Goal: Navigation & Orientation: Find specific page/section

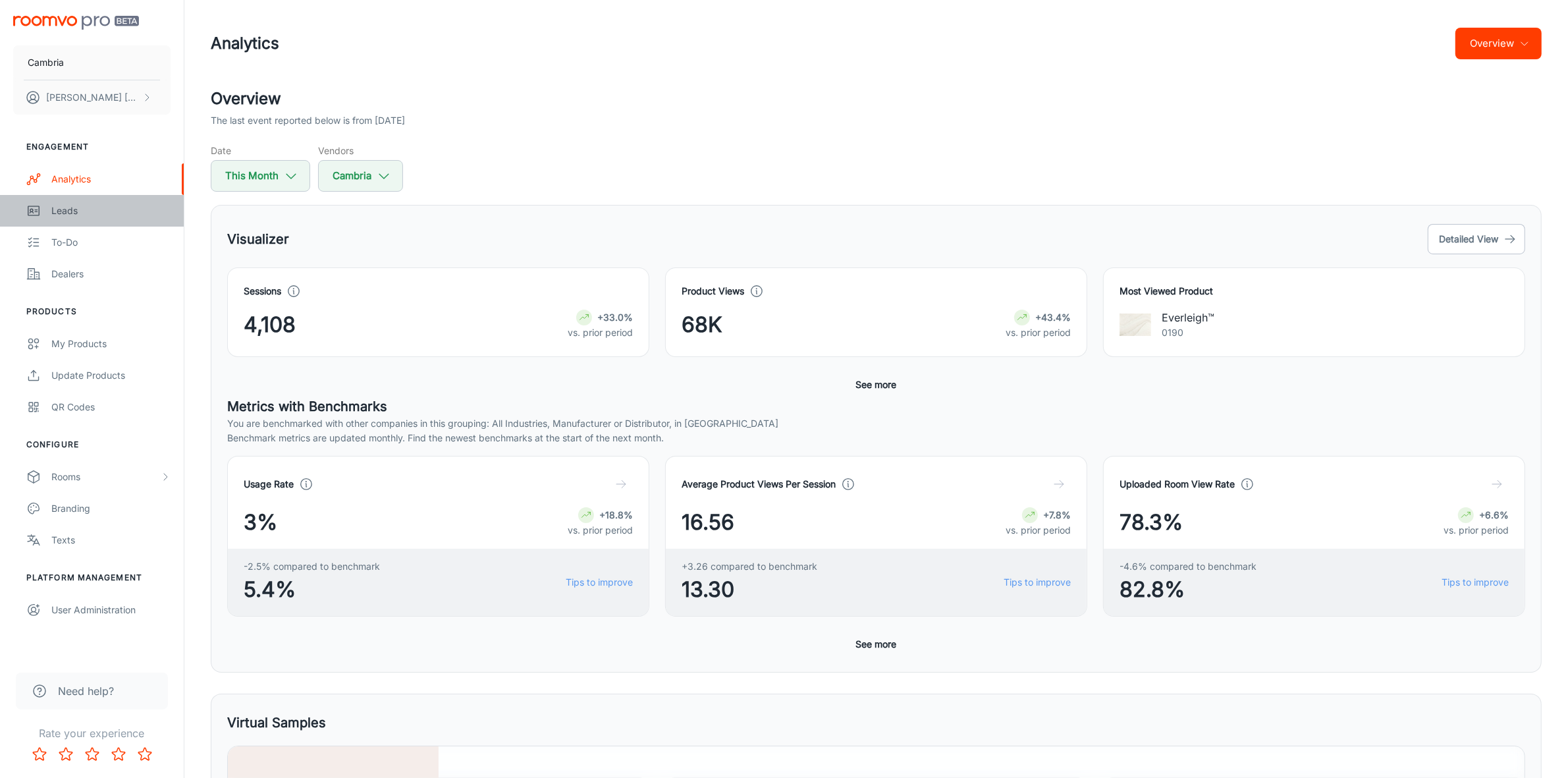
click at [73, 207] on div "Leads" at bounding box center [111, 210] width 119 height 15
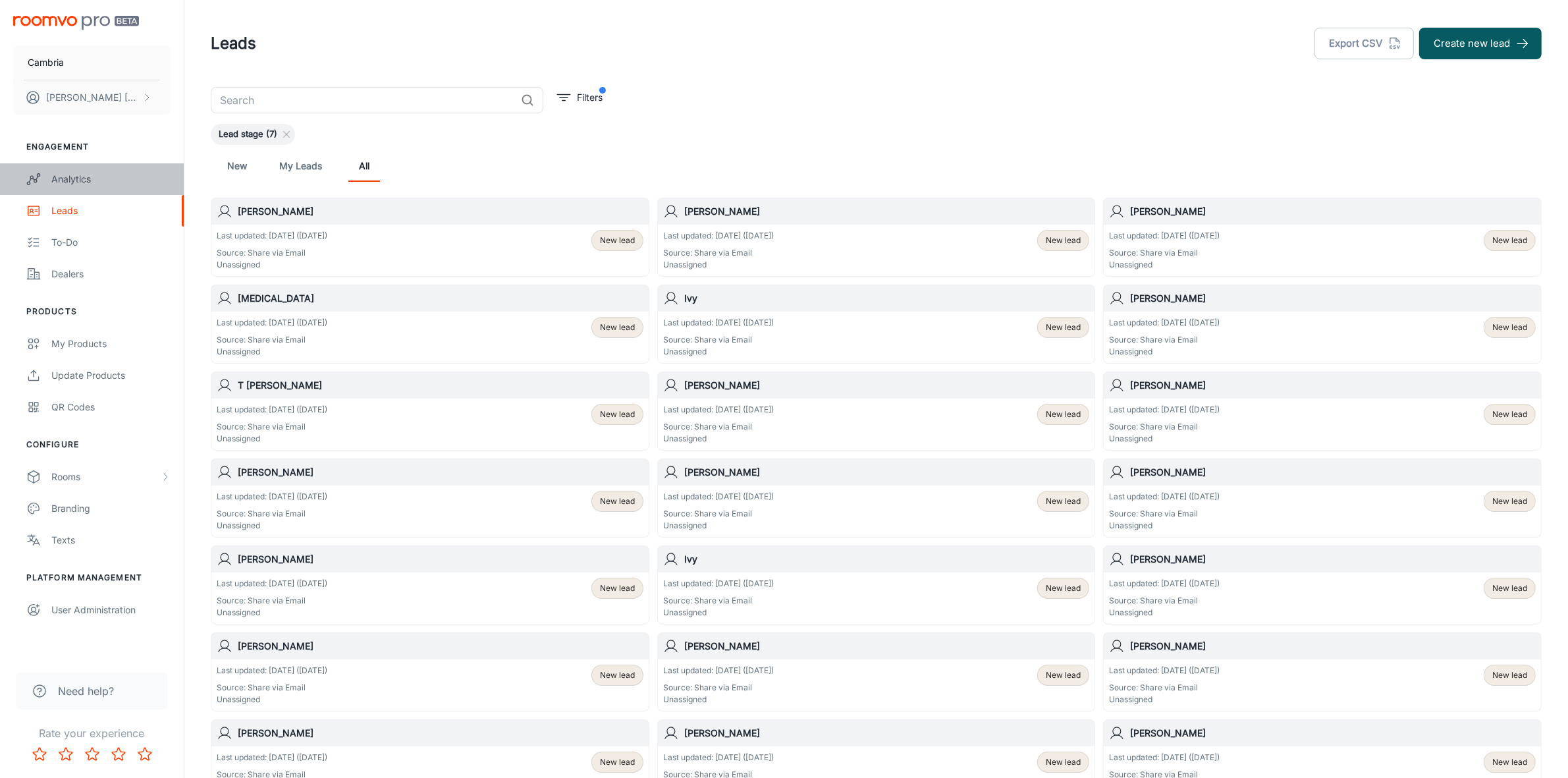
click at [79, 182] on div "Analytics" at bounding box center [111, 179] width 119 height 15
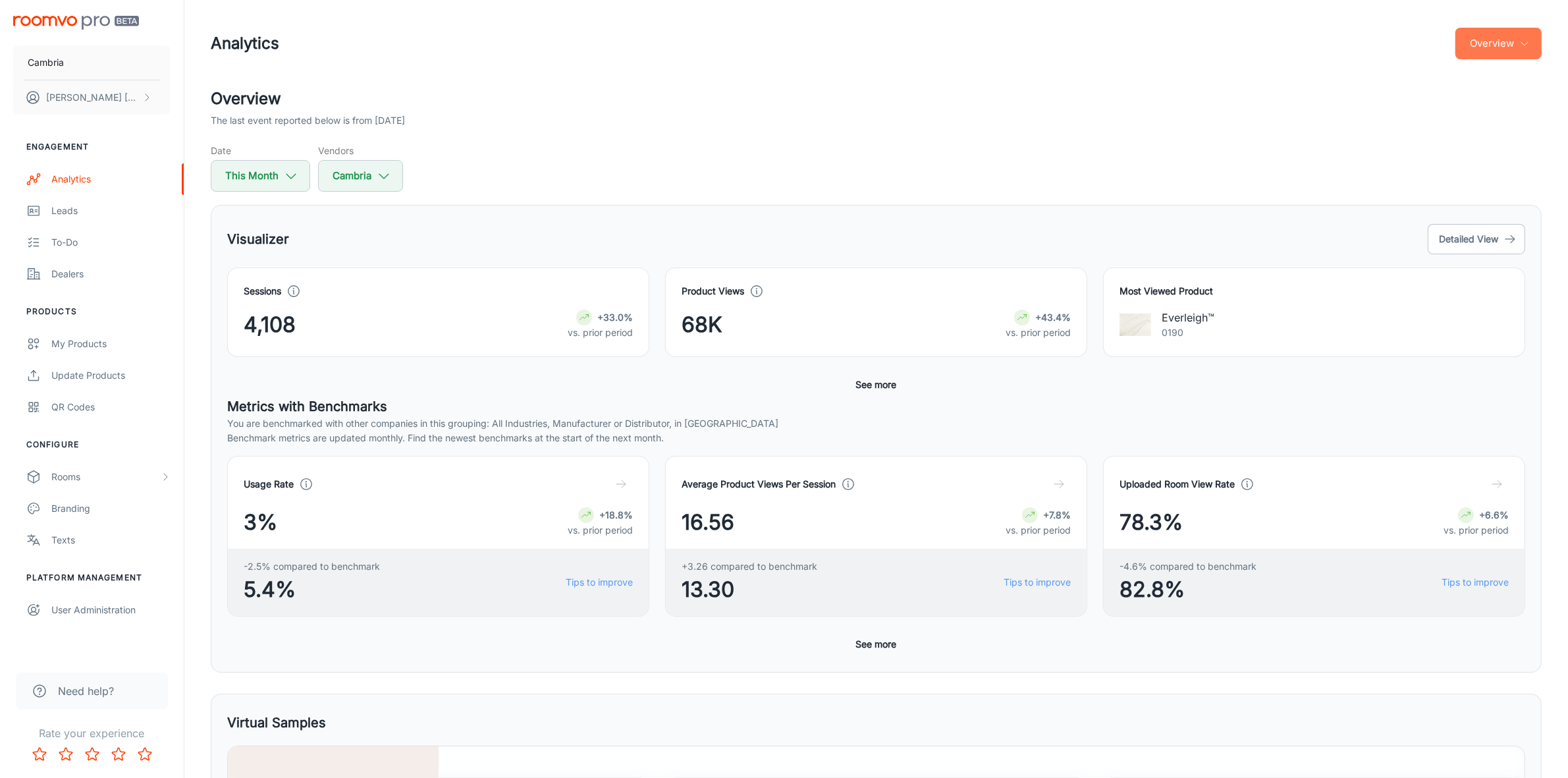
click at [1493, 30] on button "Overview" at bounding box center [1499, 44] width 86 height 32
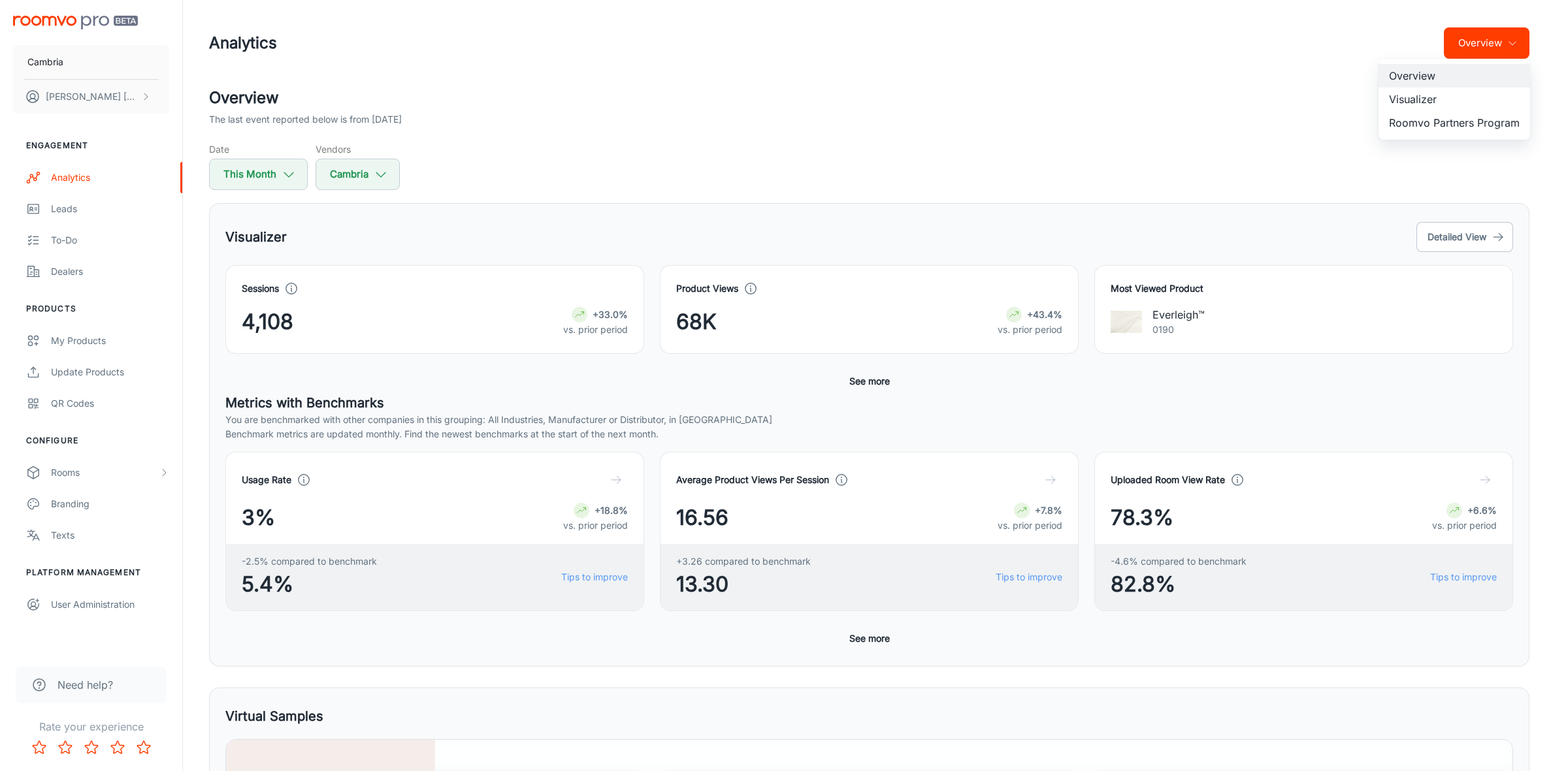
click at [1438, 94] on li "Visualizer" at bounding box center [1454, 99] width 151 height 24
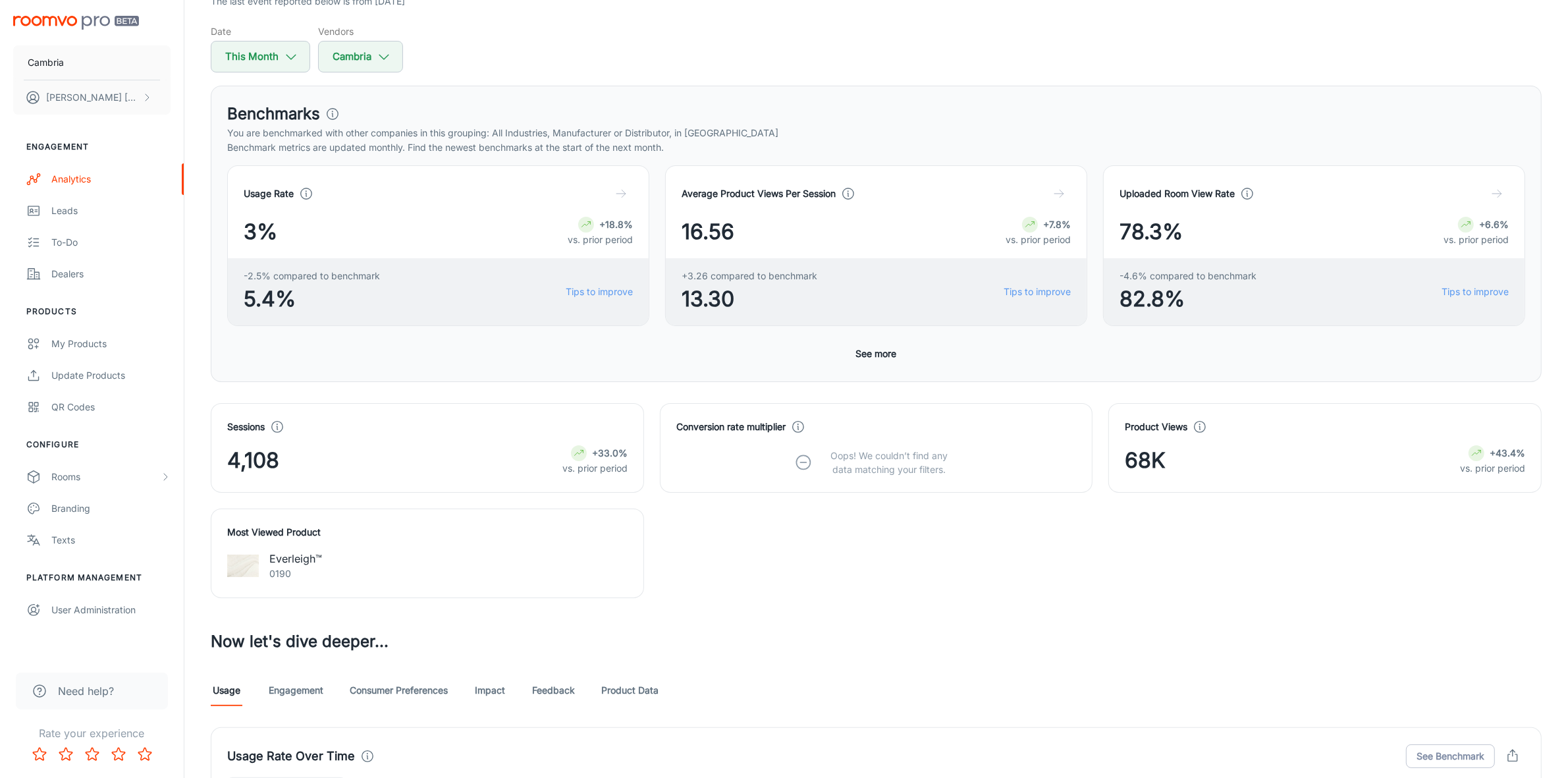
scroll to position [329, 0]
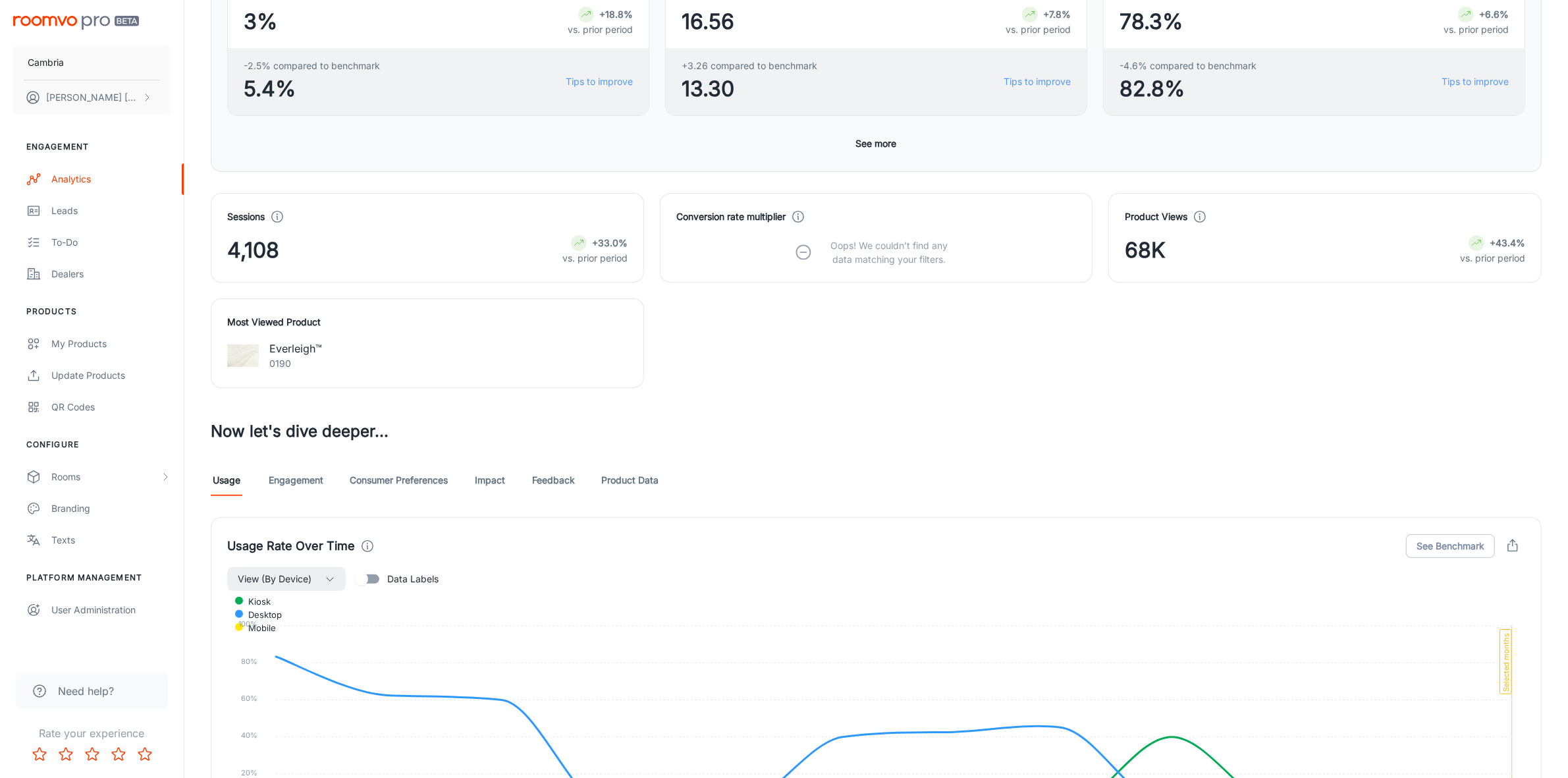
click at [545, 479] on link "Feedback" at bounding box center [553, 480] width 43 height 32
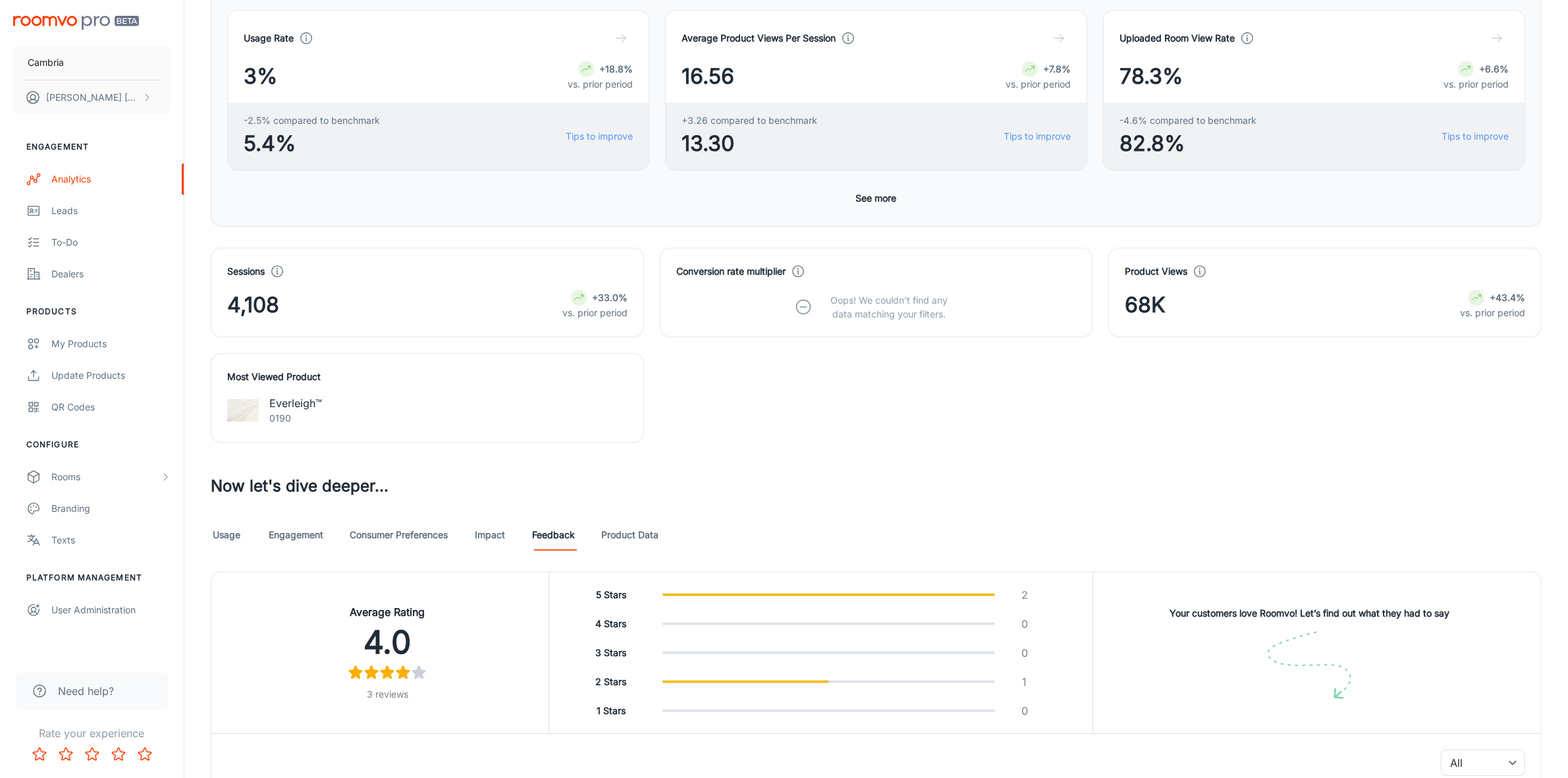
scroll to position [494, 0]
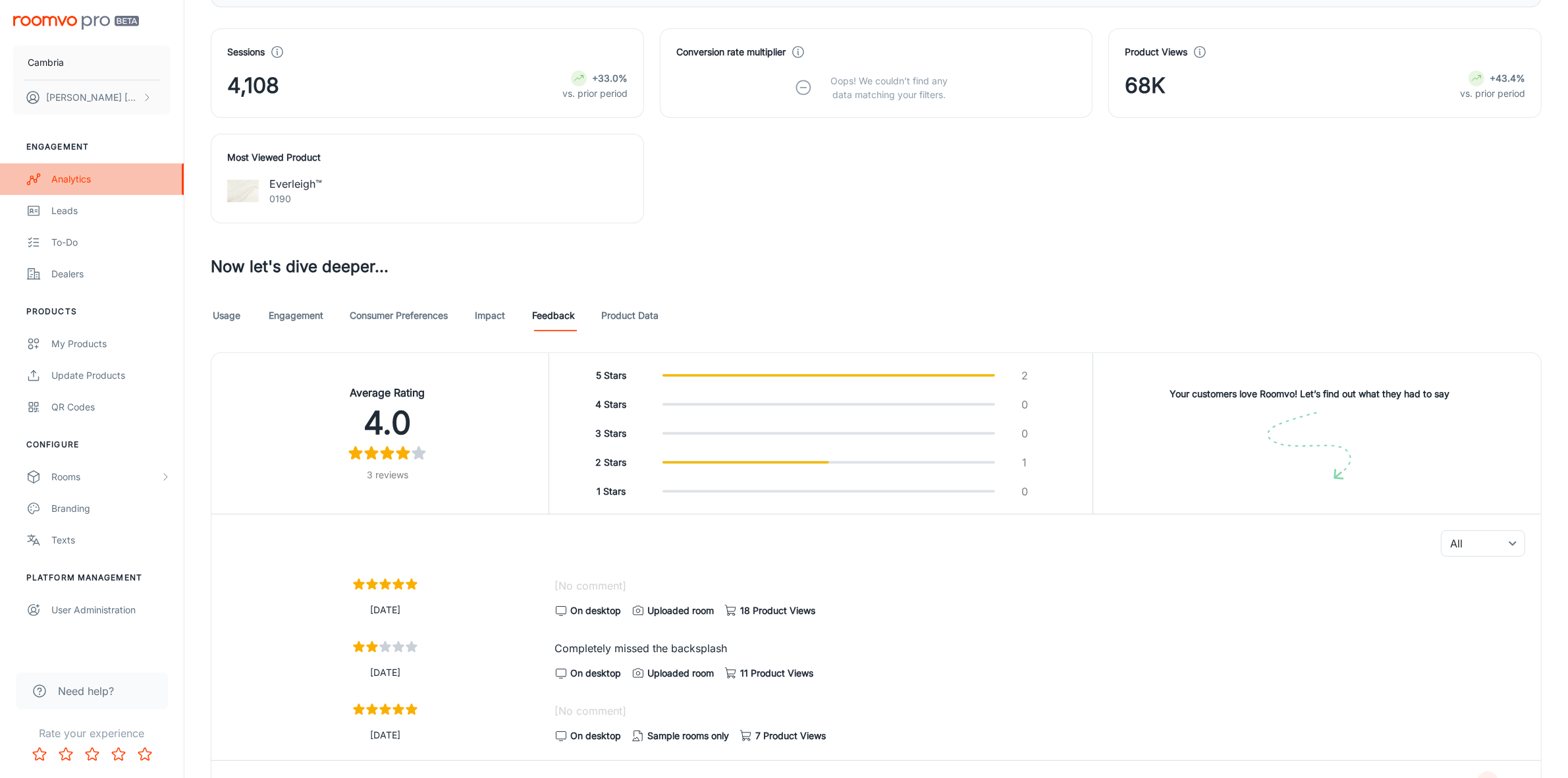
click at [64, 180] on div "Analytics" at bounding box center [111, 179] width 119 height 15
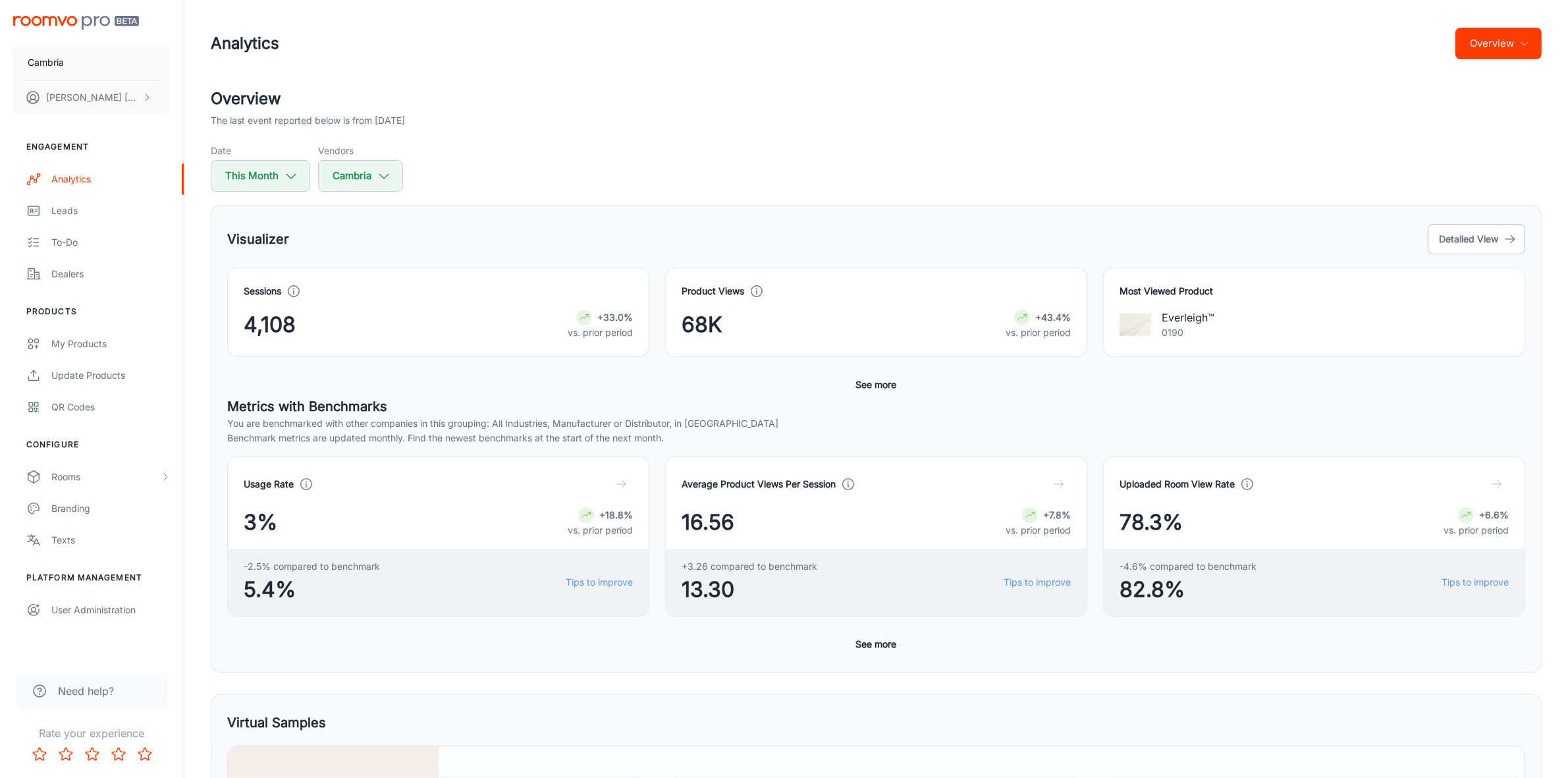
click at [1524, 40] on icon "button" at bounding box center [1524, 44] width 11 height 11
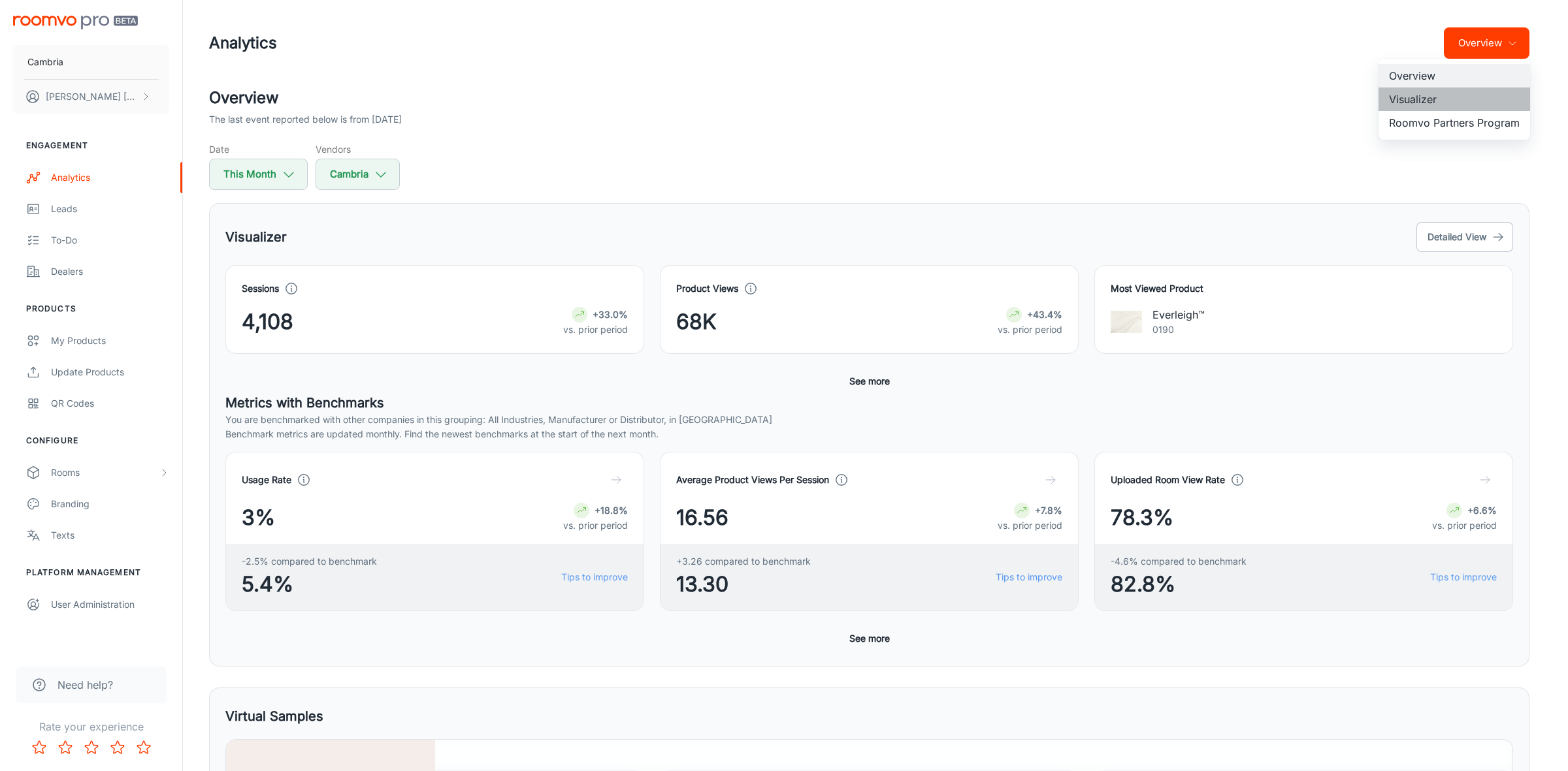
click at [1421, 95] on li "Visualizer" at bounding box center [1454, 99] width 151 height 24
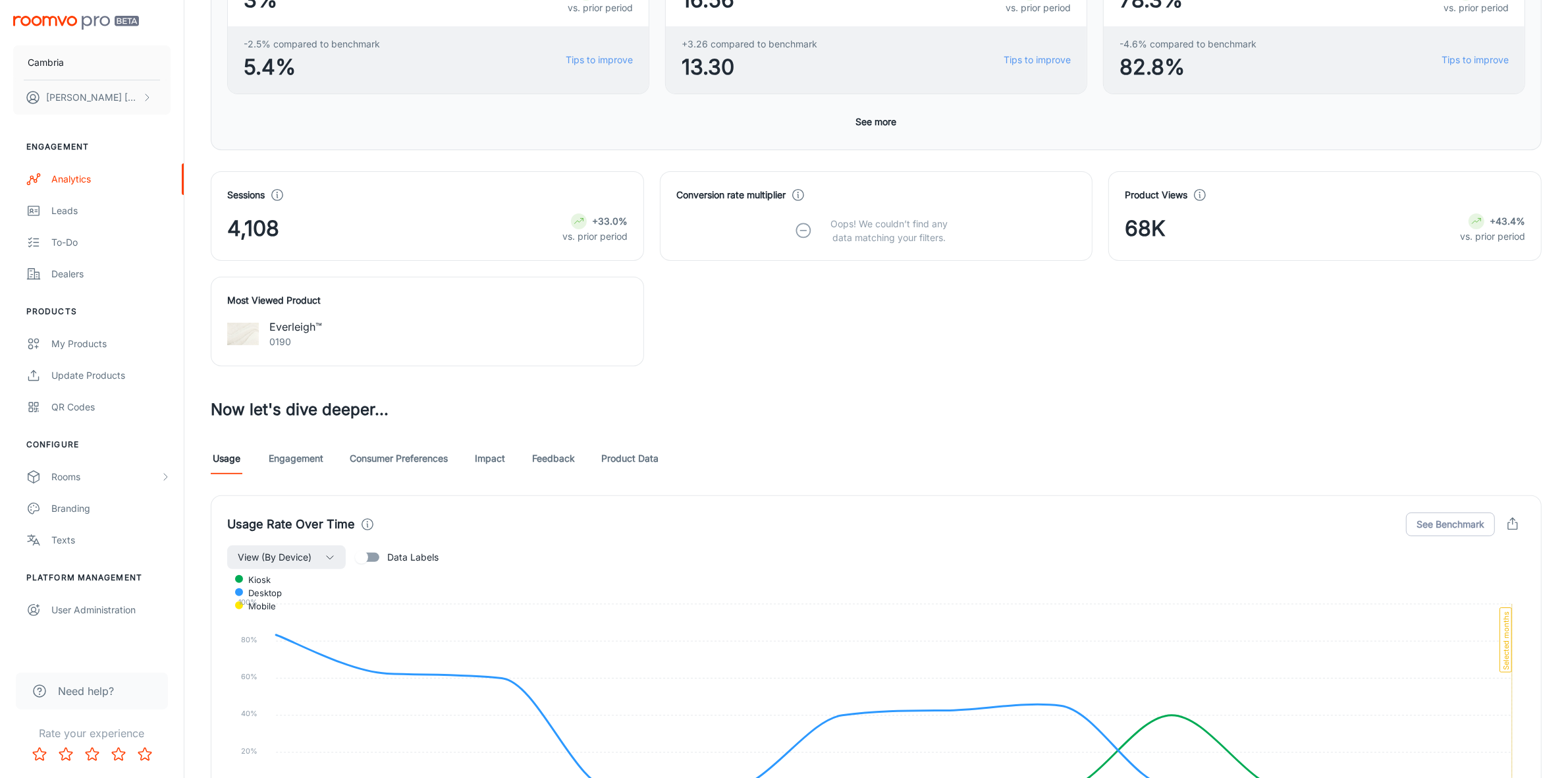
scroll to position [317, 0]
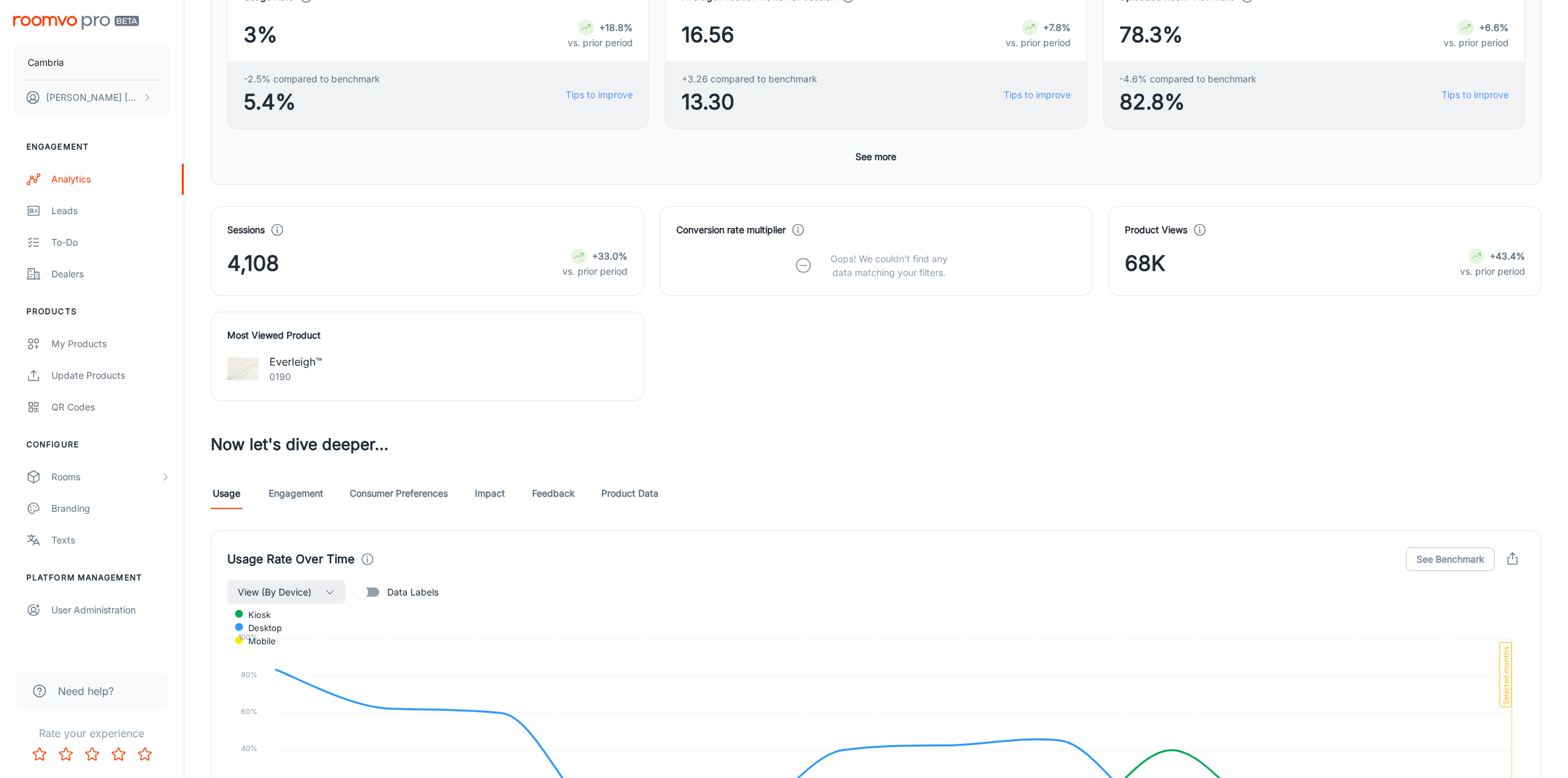
click at [556, 488] on link "Feedback" at bounding box center [553, 493] width 43 height 32
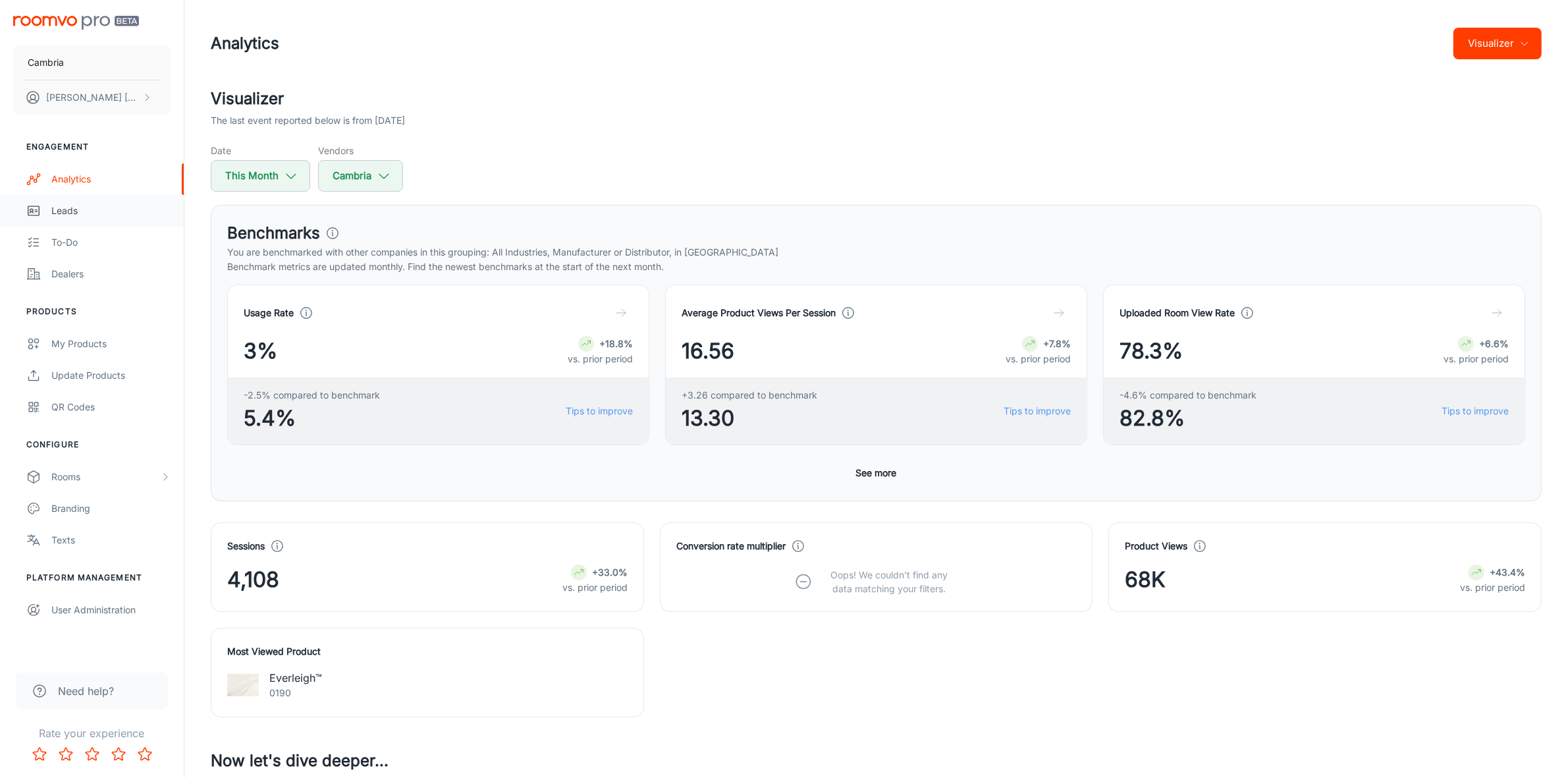
click at [53, 208] on div "Leads" at bounding box center [111, 210] width 119 height 15
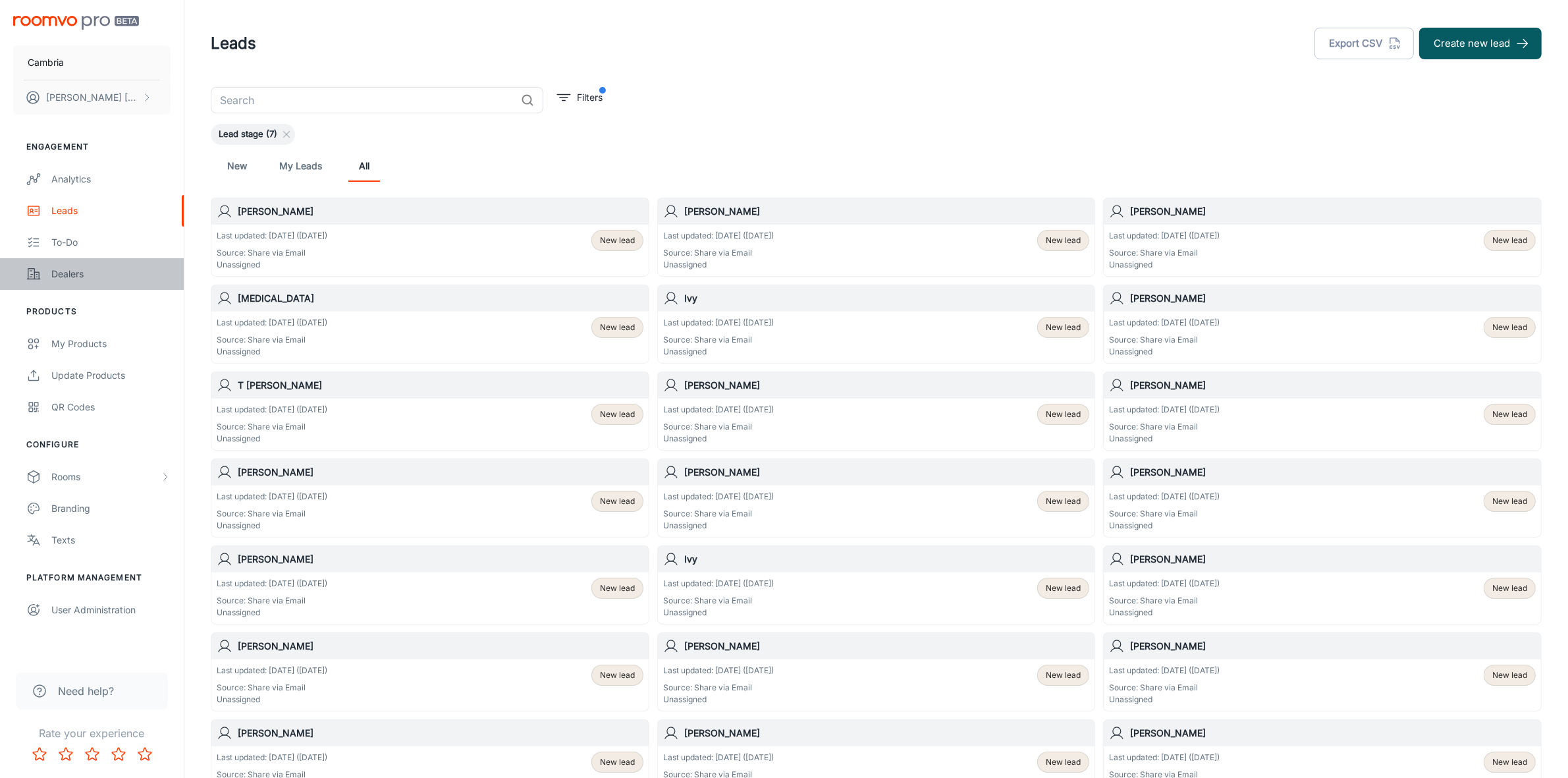
click at [77, 272] on div "Dealers" at bounding box center [111, 274] width 119 height 15
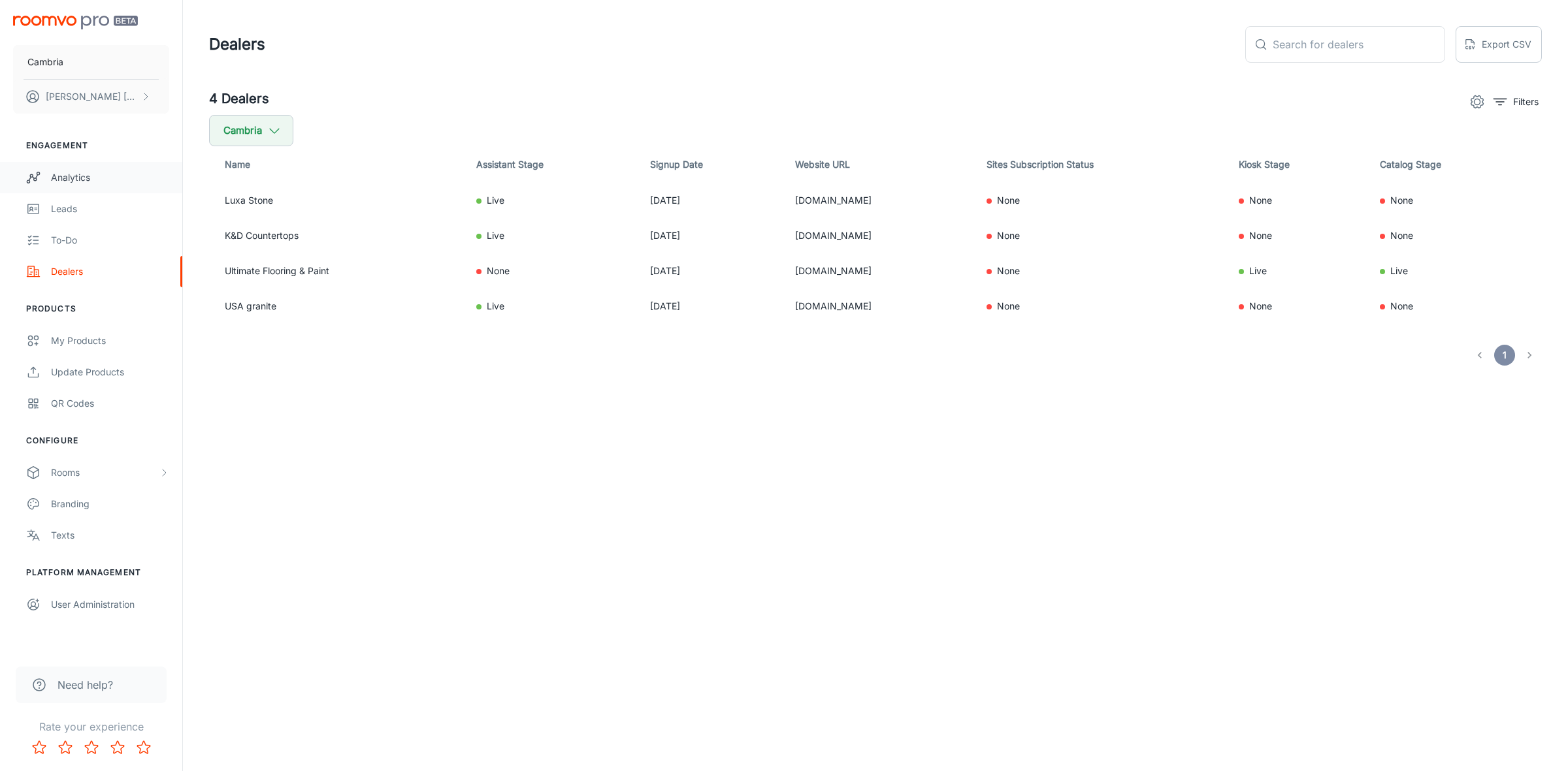
click at [69, 178] on div "Analytics" at bounding box center [110, 177] width 118 height 15
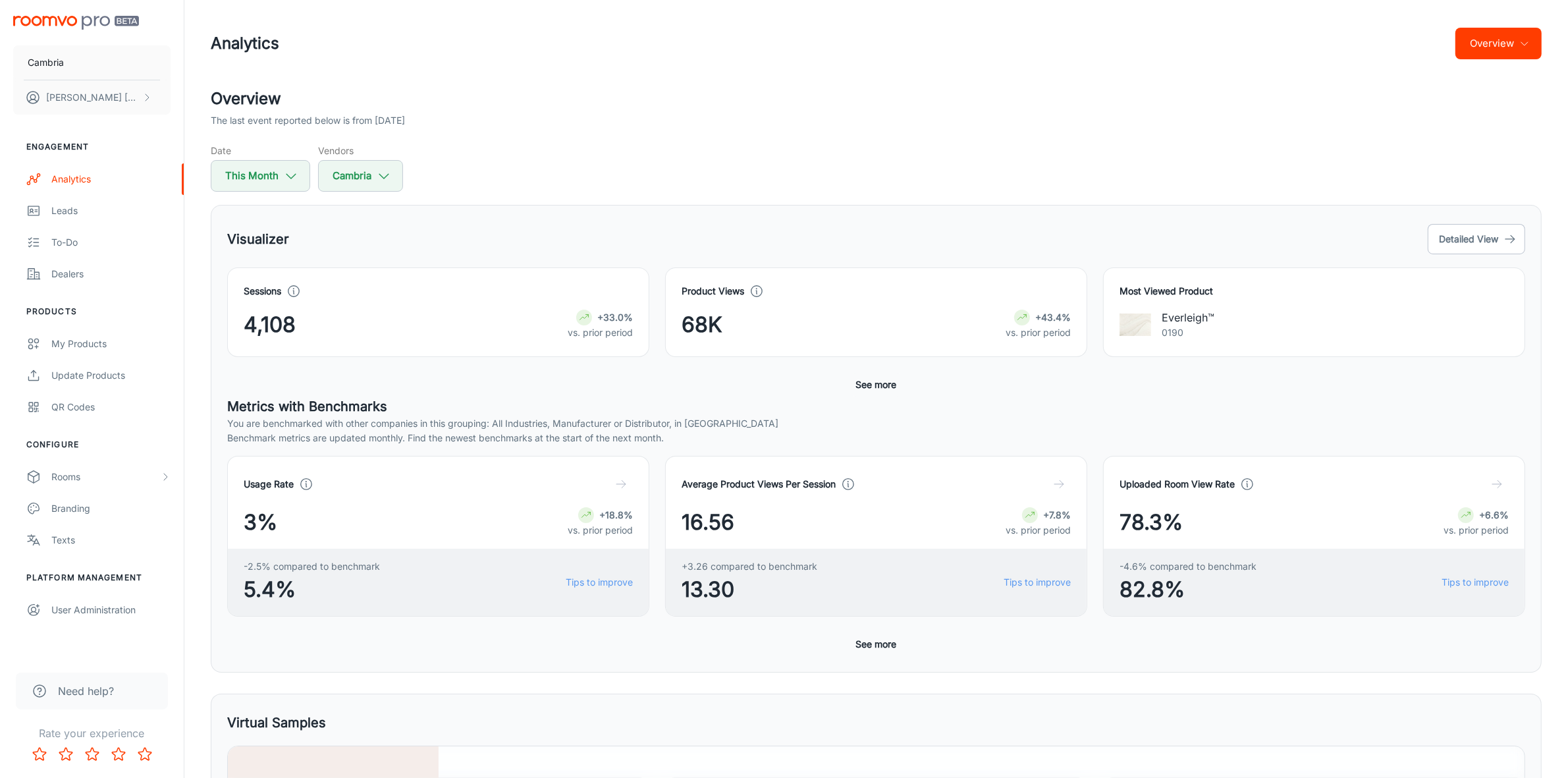
click at [872, 383] on button "See more" at bounding box center [877, 385] width 52 height 24
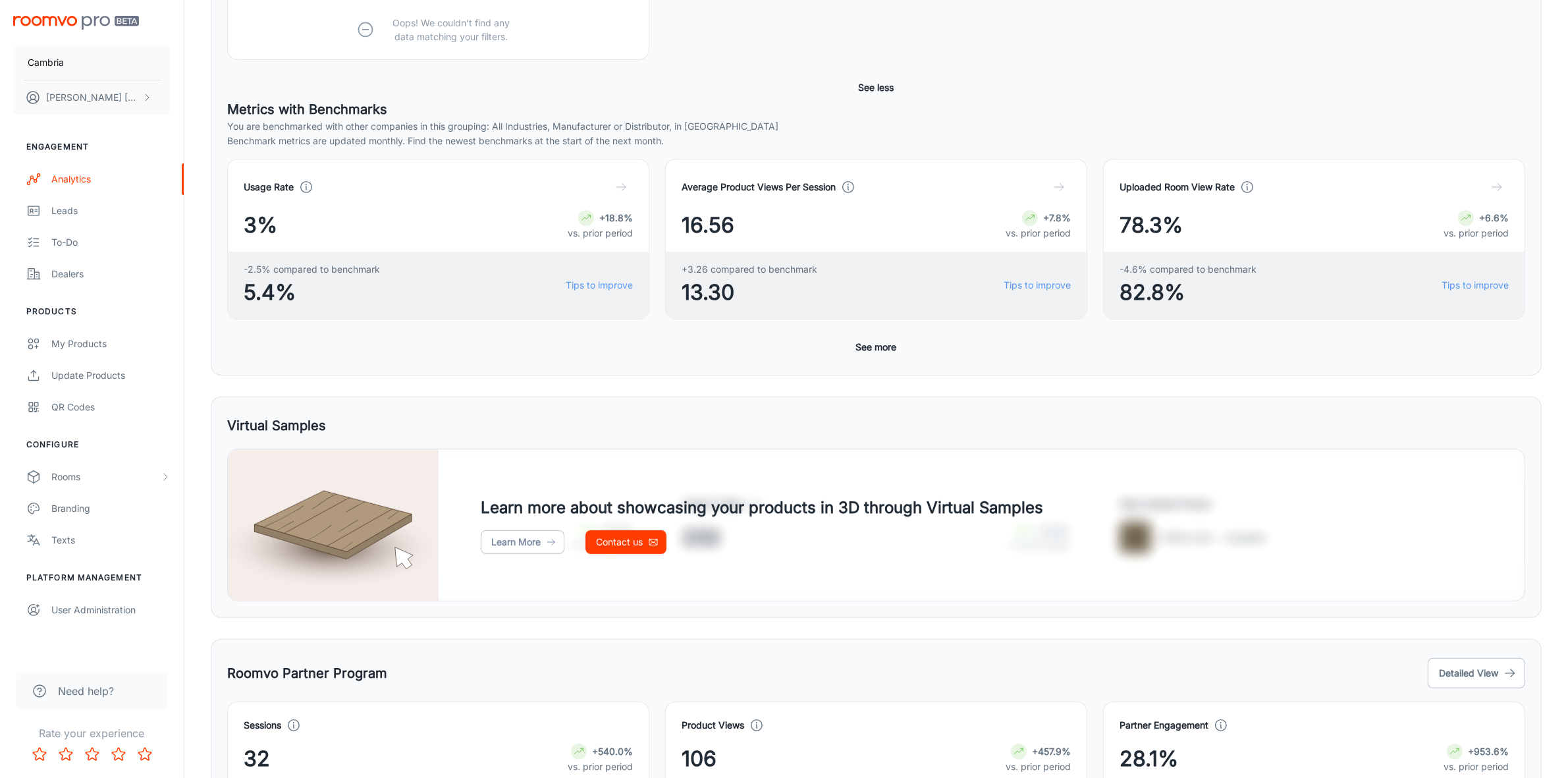
scroll to position [412, 0]
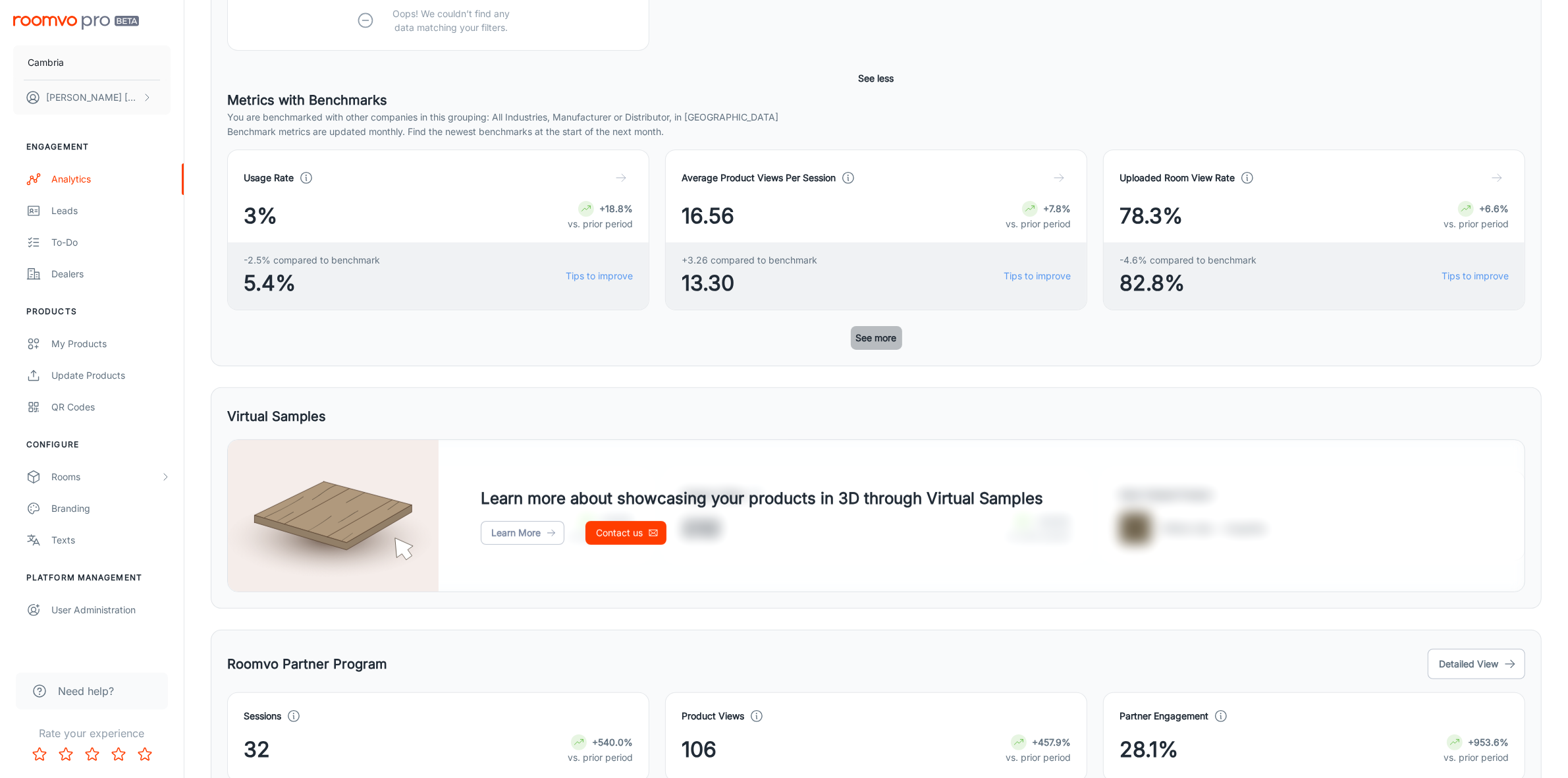
click at [860, 338] on button "See more" at bounding box center [877, 338] width 52 height 24
